Goal: Find specific page/section: Find specific page/section

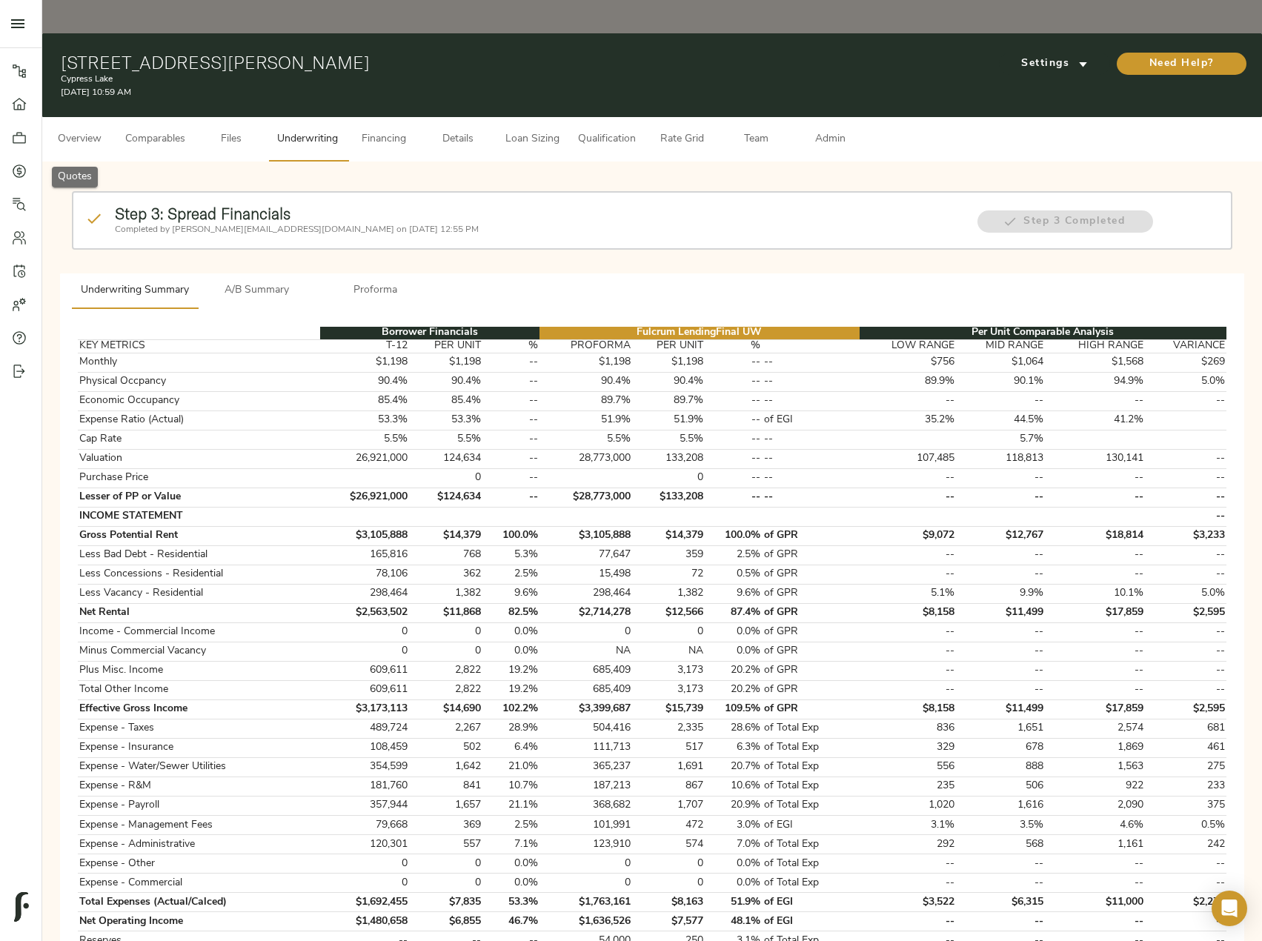
click at [18, 161] on link "Quotes" at bounding box center [20, 170] width 41 height 33
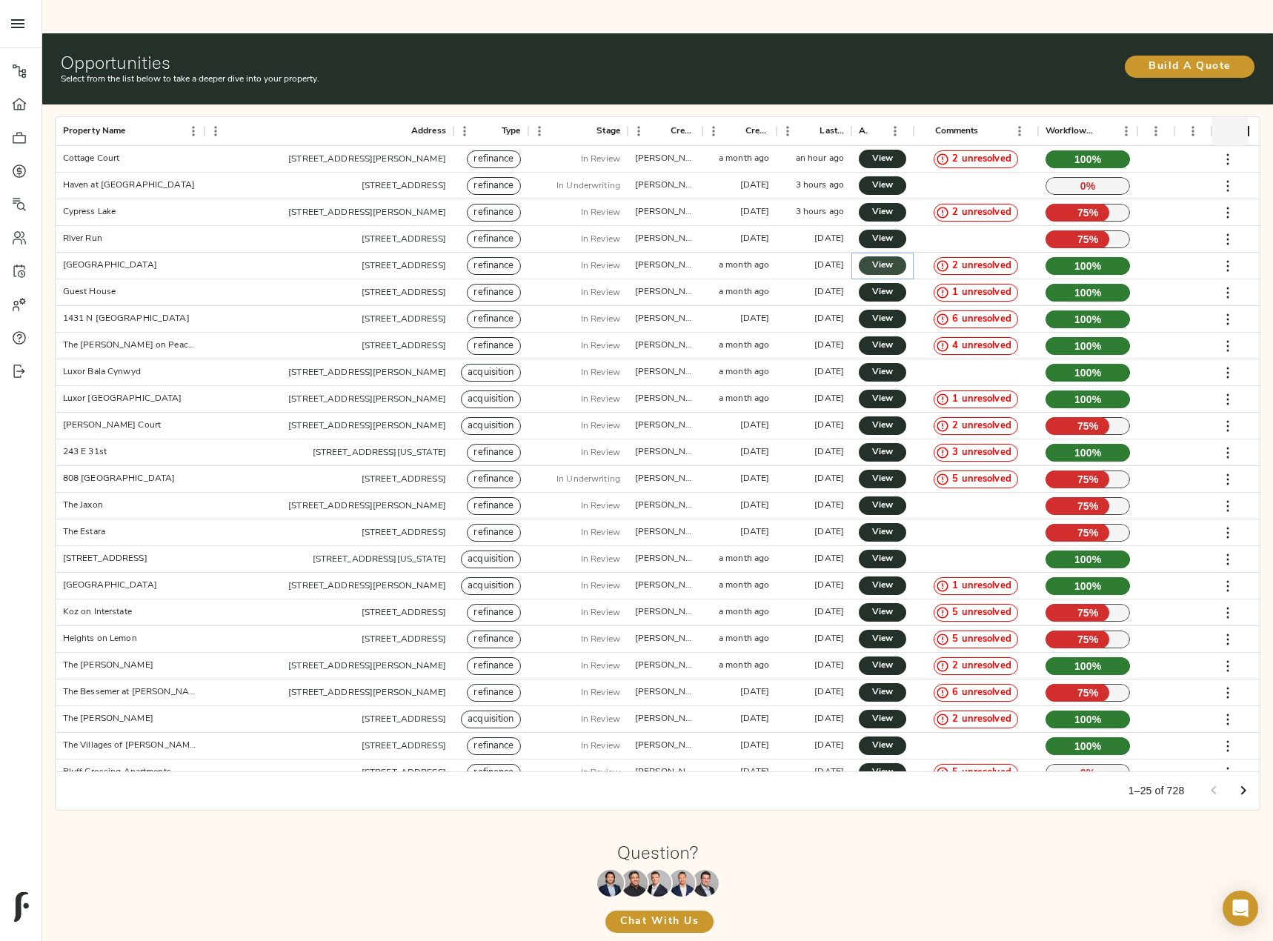
click at [884, 258] on span "View" at bounding box center [882, 266] width 18 height 16
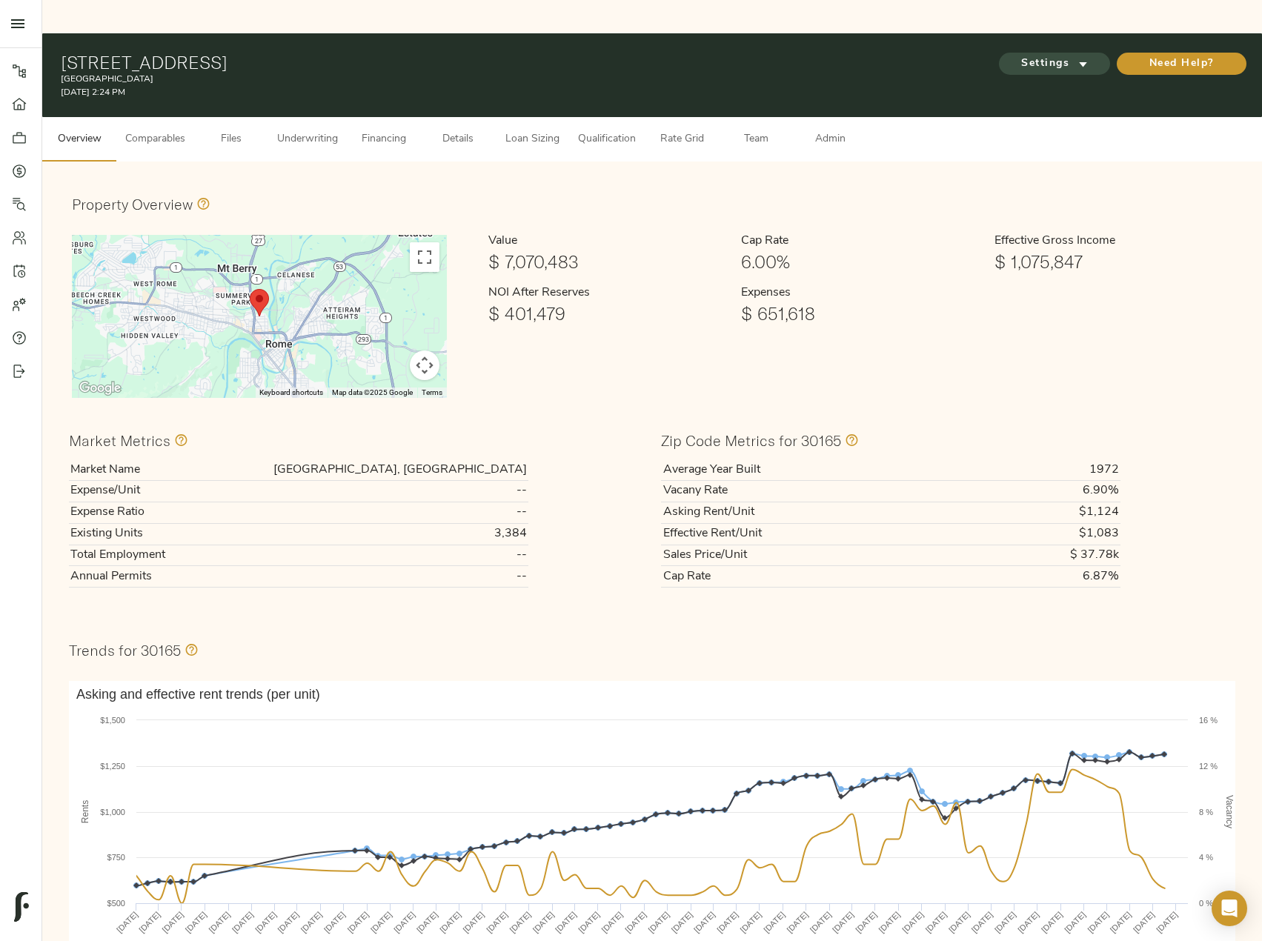
click at [1050, 55] on span "Settings" at bounding box center [1053, 64] width 81 height 19
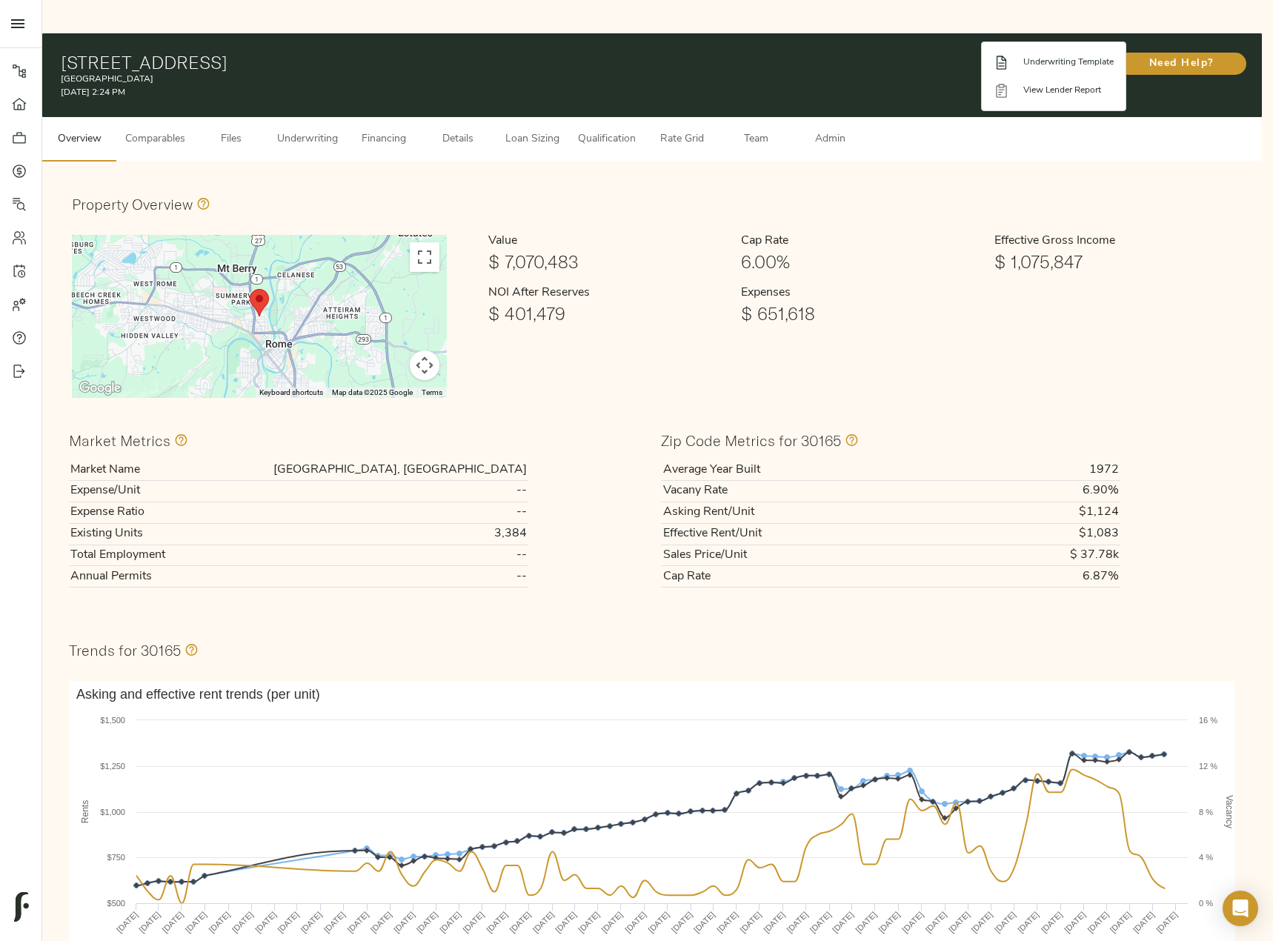
click at [1045, 61] on span "Underwriting Template" at bounding box center [1068, 62] width 90 height 13
